Goal: Task Accomplishment & Management: Use online tool/utility

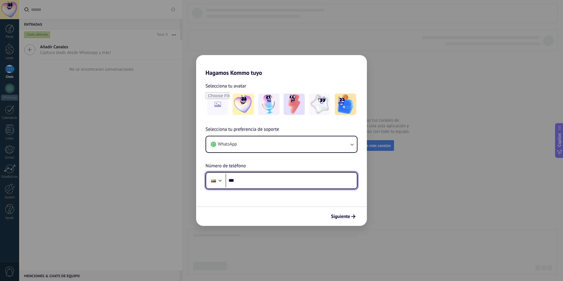
click at [265, 178] on input "***" at bounding box center [291, 181] width 131 height 14
type input "**********"
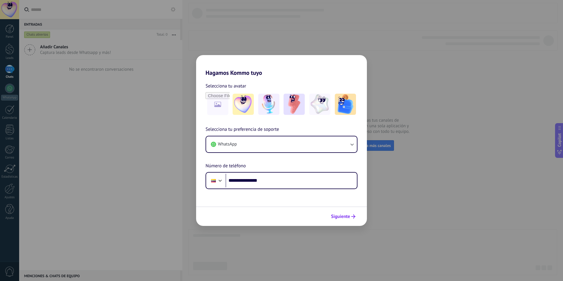
click at [336, 219] on span "Siguiente" at bounding box center [340, 216] width 19 height 4
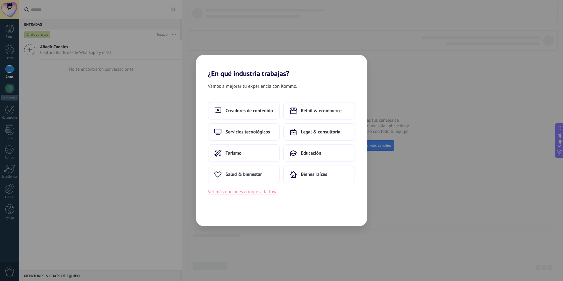
click at [262, 192] on button "Ver más opciones o ingresa la tuya" at bounding box center [243, 192] width 70 height 8
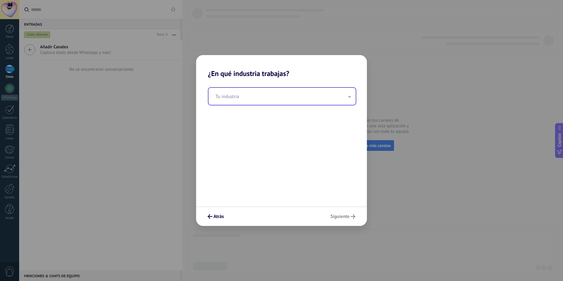
click at [258, 105] on div "Tu industria" at bounding box center [282, 96] width 148 height 18
click at [255, 102] on input "text" at bounding box center [282, 96] width 147 height 17
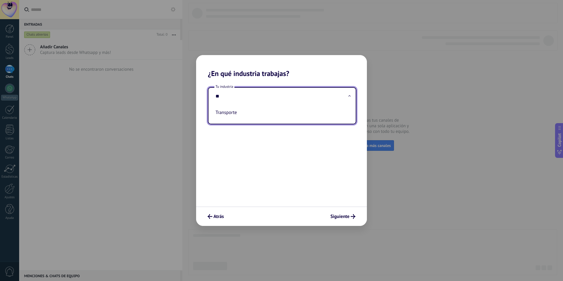
type input "*"
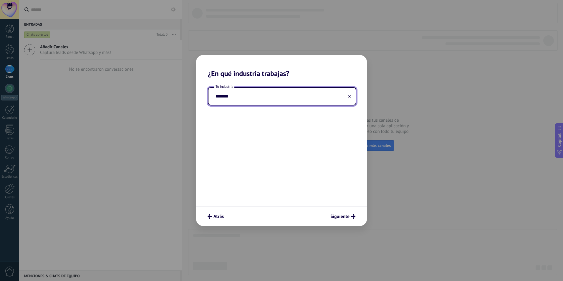
type input "*******"
click at [334, 216] on span "Siguiente" at bounding box center [340, 216] width 19 height 4
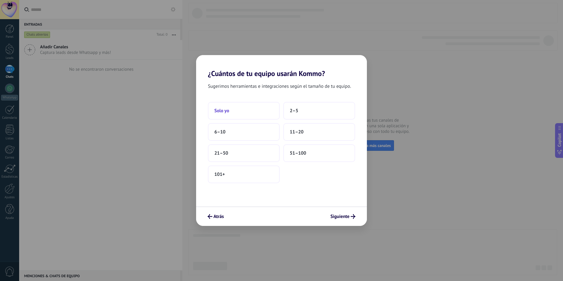
click at [246, 111] on button "Solo yo" at bounding box center [244, 111] width 72 height 18
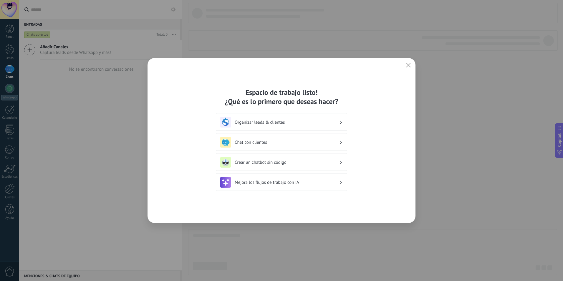
click at [286, 123] on h3 "Organizar leads & clientes" at bounding box center [287, 123] width 105 height 6
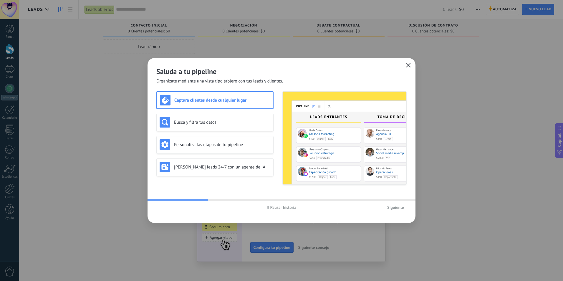
click at [411, 65] on button "button" at bounding box center [409, 65] width 8 height 8
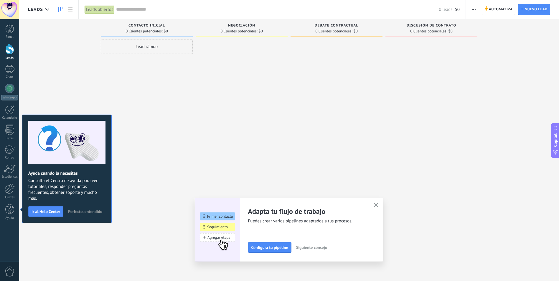
click at [473, 12] on span "button" at bounding box center [474, 9] width 4 height 11
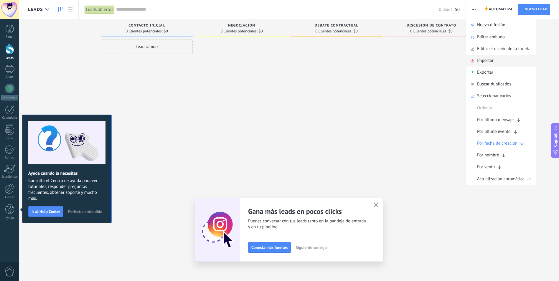
click at [494, 61] on div "Importar" at bounding box center [501, 61] width 70 height 12
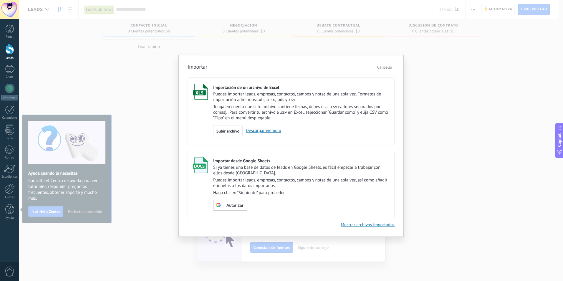
click at [273, 193] on p "Haga clic en “Siguiente” para proceder." at bounding box center [301, 193] width 176 height 6
click at [234, 204] on span "Autorizar" at bounding box center [235, 206] width 17 height 4
click at [232, 204] on span "Escoger tabla" at bounding box center [234, 206] width 24 height 4
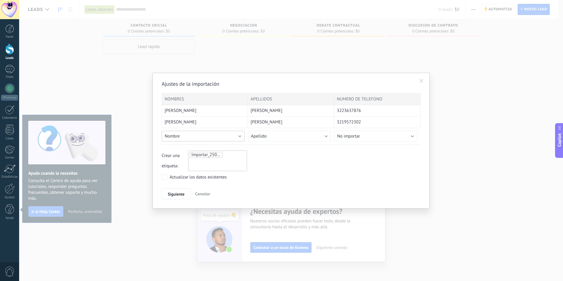
click at [221, 136] on button "Nombre" at bounding box center [203, 136] width 83 height 11
click at [221, 136] on span "Crear campo nuevo" at bounding box center [204, 133] width 85 height 6
click at [287, 162] on div "Crear una etiqueta: Importar_25092025_1329" at bounding box center [291, 161] width 259 height 21
click at [222, 138] on div at bounding box center [291, 118] width 259 height 51
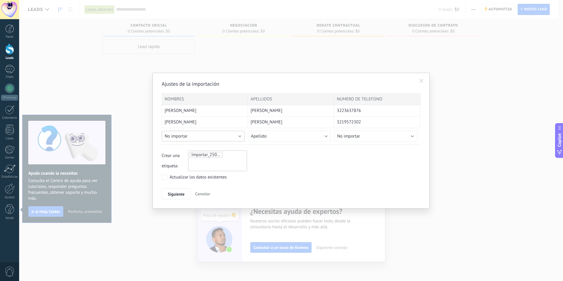
click at [233, 133] on button "No importar" at bounding box center [203, 136] width 83 height 11
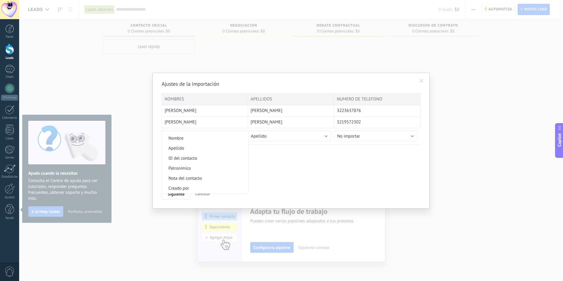
scroll to position [0, 0]
click at [299, 162] on div "Crear una etiqueta: Importar_25092025_1329" at bounding box center [291, 161] width 259 height 21
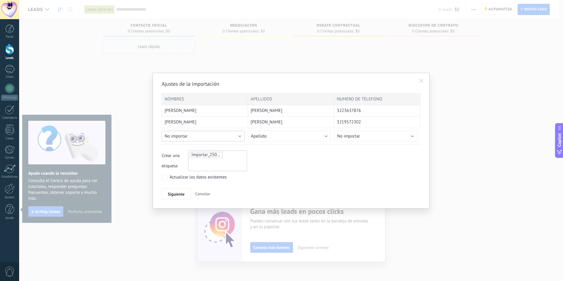
click at [241, 135] on button "No importar" at bounding box center [203, 136] width 83 height 11
click at [273, 135] on button "Apellido" at bounding box center [289, 136] width 83 height 11
click at [277, 142] on span "Nombre completo" at bounding box center [290, 142] width 85 height 6
click at [308, 161] on div "Crear una etiqueta: Importar_25092025_1329" at bounding box center [291, 161] width 259 height 21
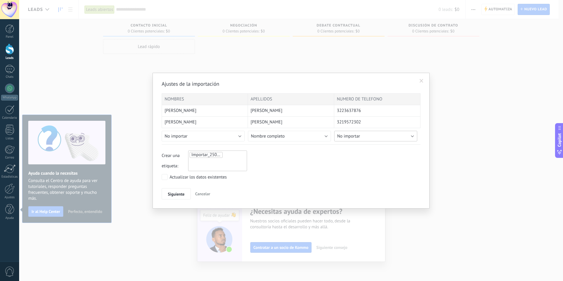
click at [371, 136] on button "No importar" at bounding box center [375, 136] width 83 height 11
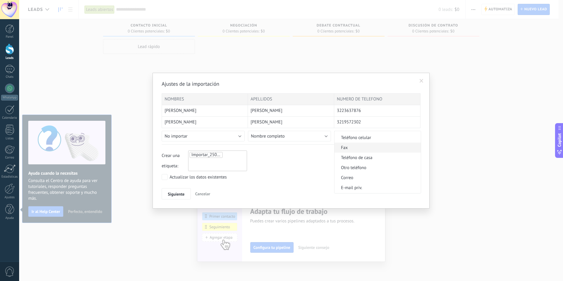
scroll to position [118, 0]
click at [375, 167] on span "Teléfono celular" at bounding box center [377, 167] width 85 height 6
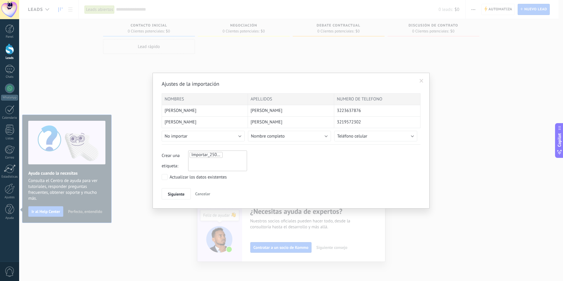
drag, startPoint x: 308, startPoint y: 171, endPoint x: 300, endPoint y: 169, distance: 8.9
click at [308, 171] on div "Ajustes de la importación NOMBRES APELLIDOS NUMERO DE TELEFONO [PERSON_NAME] 32…" at bounding box center [291, 139] width 259 height 119
click at [223, 136] on button "No importar" at bounding box center [203, 136] width 83 height 11
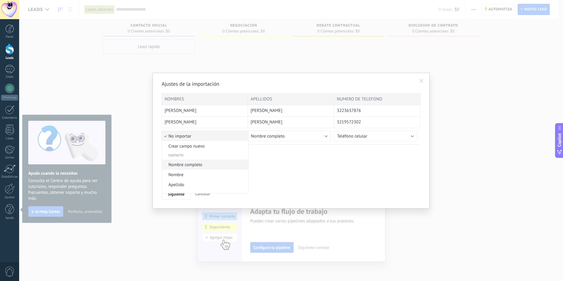
click at [202, 165] on span "Nombre completo" at bounding box center [204, 165] width 85 height 6
click at [279, 138] on span "Nombre completo" at bounding box center [268, 136] width 34 height 6
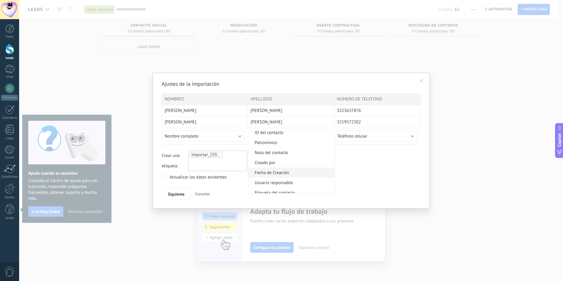
scroll to position [33, 0]
click at [277, 152] on span "Apellido" at bounding box center [290, 152] width 85 height 6
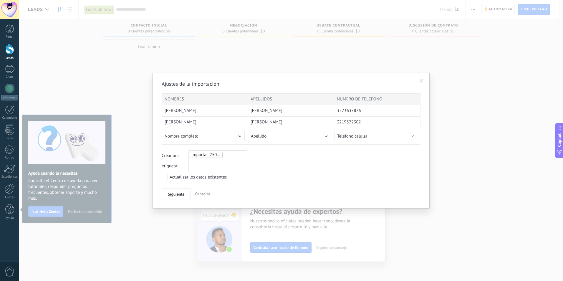
click at [353, 155] on div "Crear una etiqueta: Importar_25092025_1329" at bounding box center [291, 161] width 259 height 21
click at [203, 167] on div "Importar_25092025_1329" at bounding box center [217, 161] width 59 height 21
type input "**********"
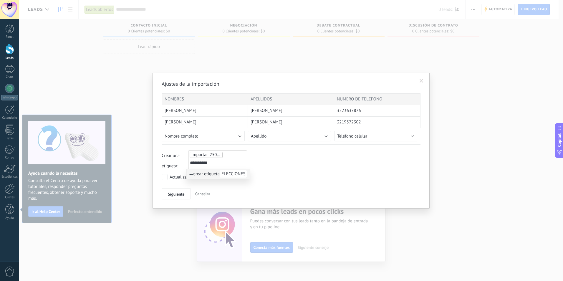
click at [345, 152] on div "**********" at bounding box center [291, 161] width 259 height 21
